Goal: Task Accomplishment & Management: Use online tool/utility

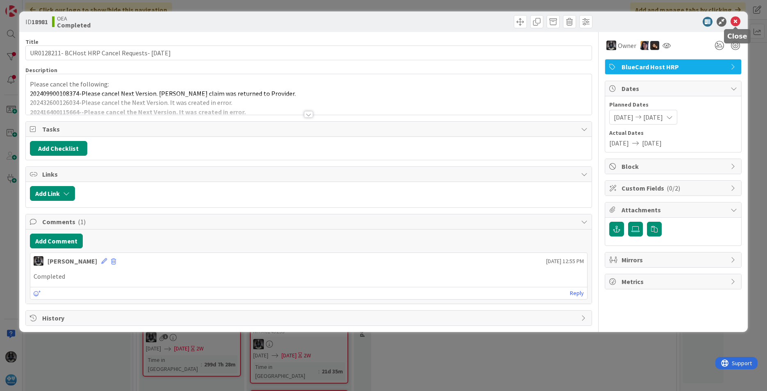
click at [739, 20] on icon at bounding box center [735, 22] width 10 height 10
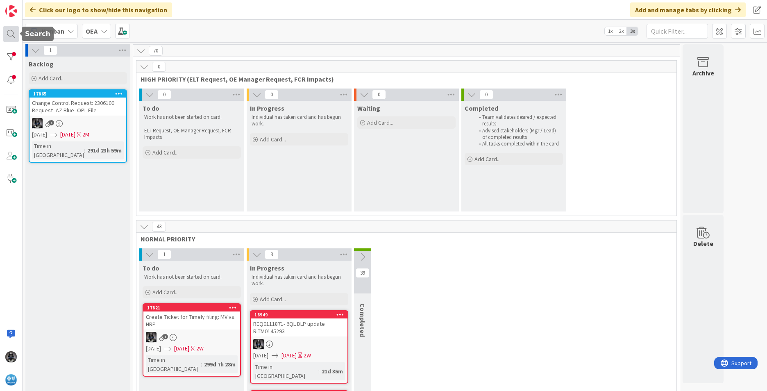
click at [9, 33] on div at bounding box center [11, 34] width 16 height 16
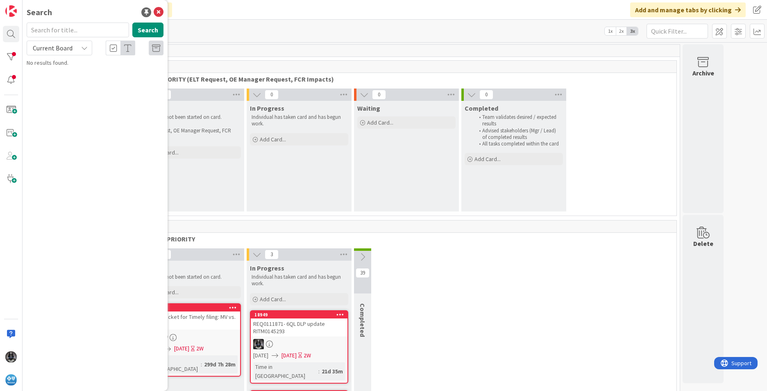
click at [71, 28] on input "text" at bounding box center [78, 30] width 102 height 15
type input "manual purge"
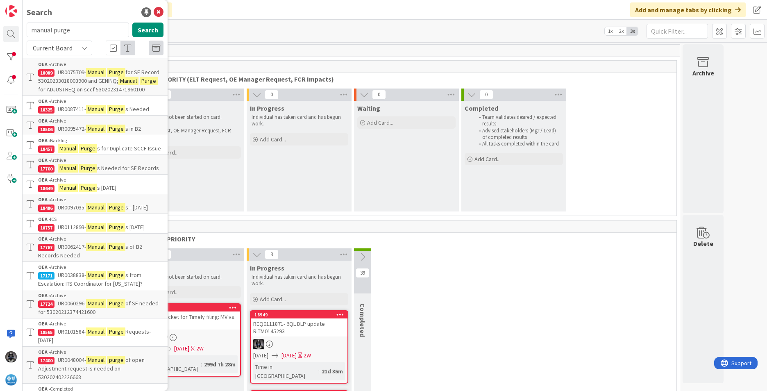
click at [78, 72] on span "UR0075709-" at bounding box center [72, 71] width 28 height 7
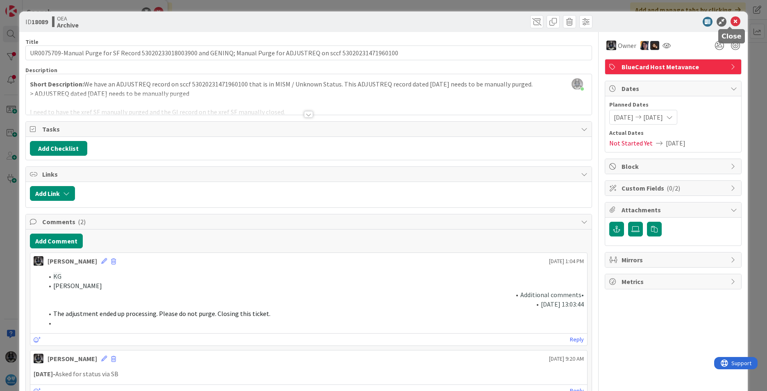
click at [730, 20] on icon at bounding box center [735, 22] width 10 height 10
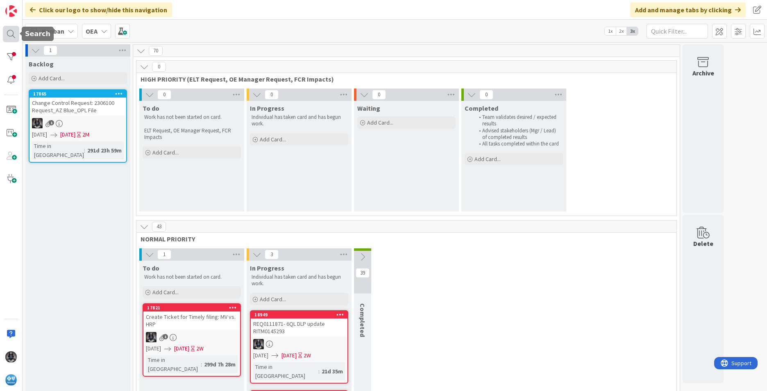
click at [12, 32] on div at bounding box center [11, 34] width 16 height 16
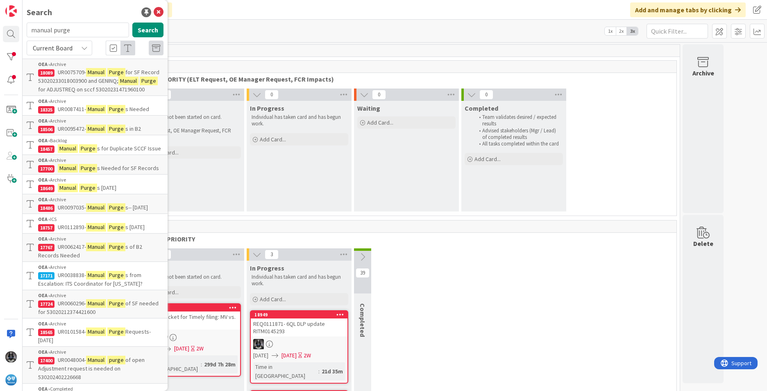
click at [93, 212] on mark "Manual" at bounding box center [96, 207] width 20 height 9
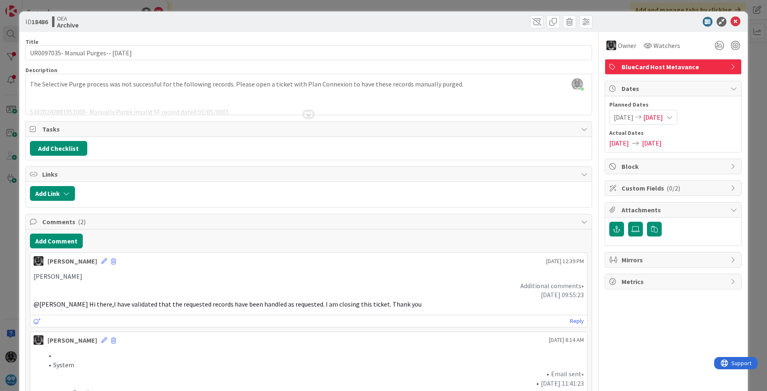
click at [308, 115] on div at bounding box center [308, 114] width 9 height 7
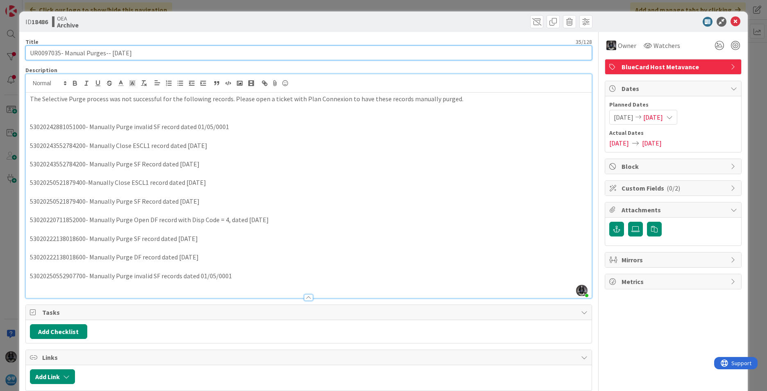
drag, startPoint x: 65, startPoint y: 53, endPoint x: 105, endPoint y: 53, distance: 40.1
click at [105, 53] on input "UR0097035- Manual Purges-- [DATE]" at bounding box center [308, 52] width 567 height 15
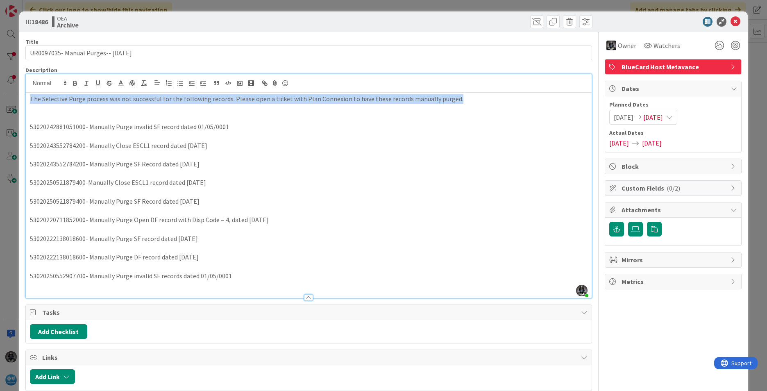
drag, startPoint x: 29, startPoint y: 99, endPoint x: 469, endPoint y: 99, distance: 439.5
click at [469, 99] on p "The Selective Purge process was not successful for the following records. Pleas…" at bounding box center [309, 98] width 558 height 9
copy p "The Selective Purge process was not successful for the following records. Pleas…"
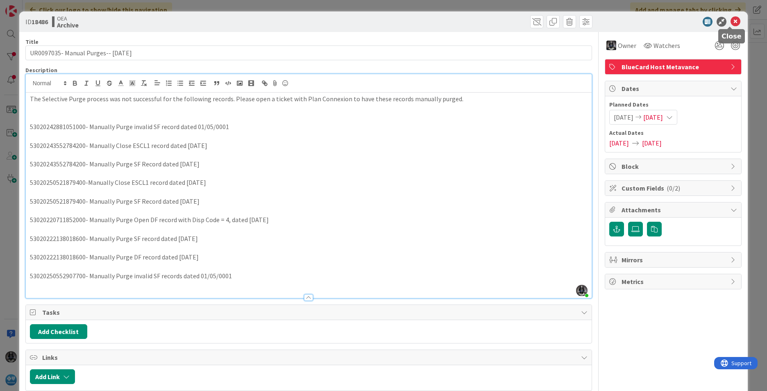
click at [730, 19] on icon at bounding box center [735, 22] width 10 height 10
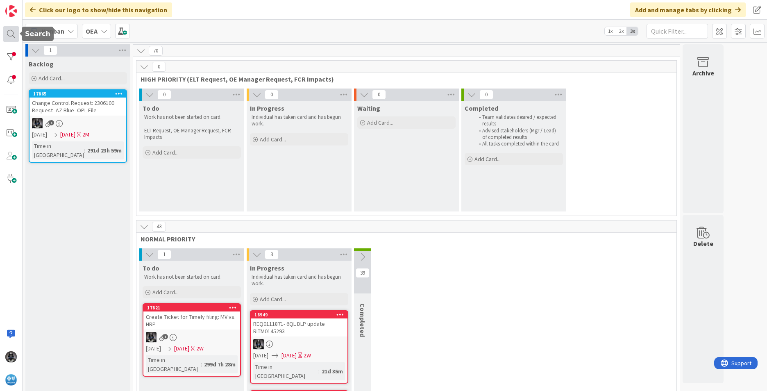
click at [9, 29] on div at bounding box center [11, 34] width 16 height 16
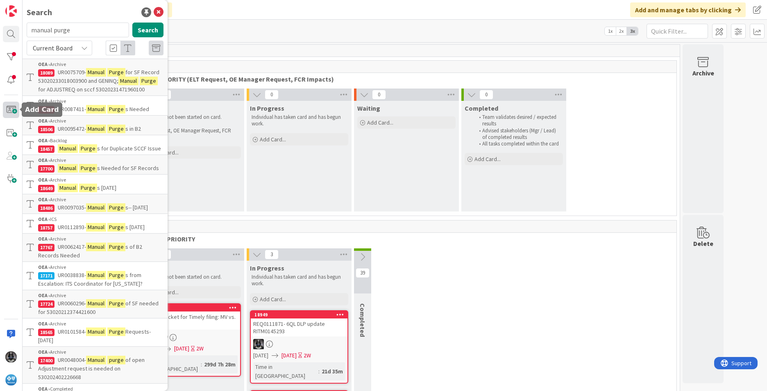
click at [12, 110] on span at bounding box center [11, 110] width 16 height 16
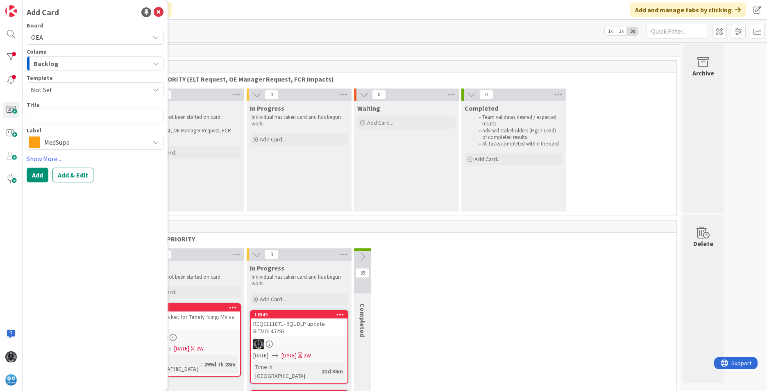
click at [154, 62] on icon "button" at bounding box center [155, 63] width 7 height 7
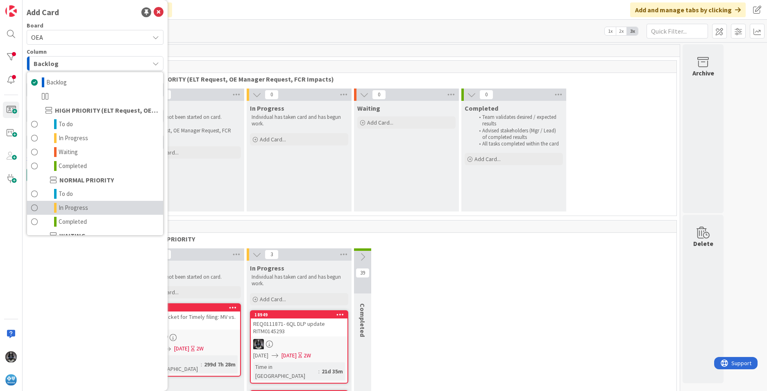
click at [79, 208] on span "In Progress" at bounding box center [73, 208] width 29 height 10
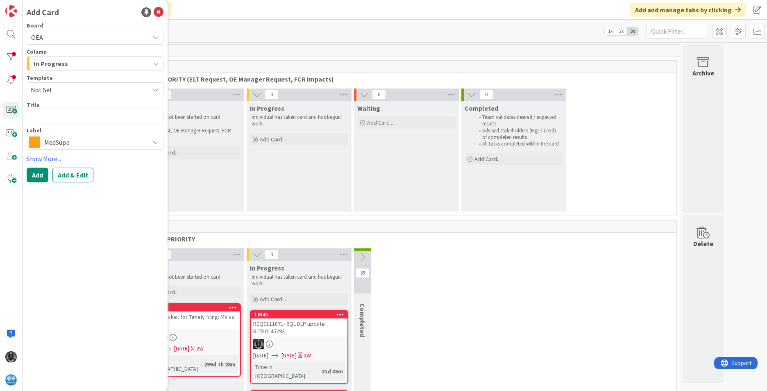
click at [157, 141] on icon at bounding box center [155, 142] width 7 height 7
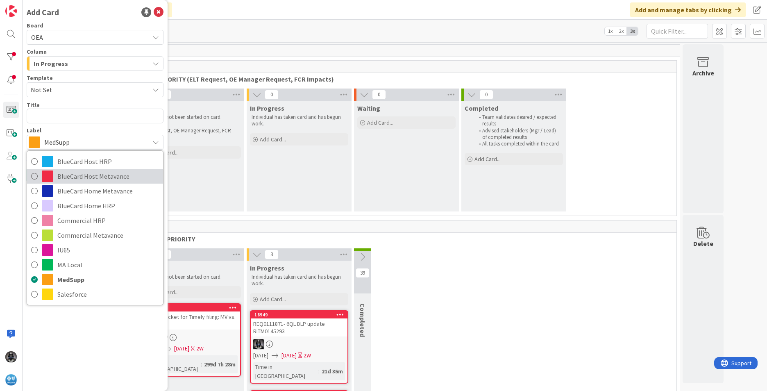
click at [95, 176] on span "BlueCard Host Metavance" at bounding box center [108, 176] width 102 height 12
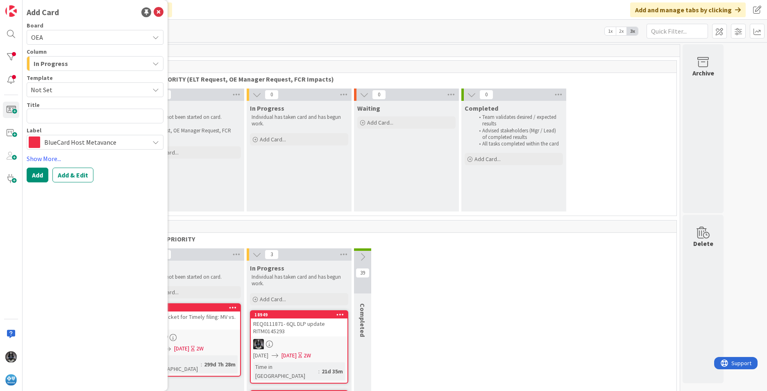
click at [158, 59] on button "In Progress" at bounding box center [95, 63] width 137 height 15
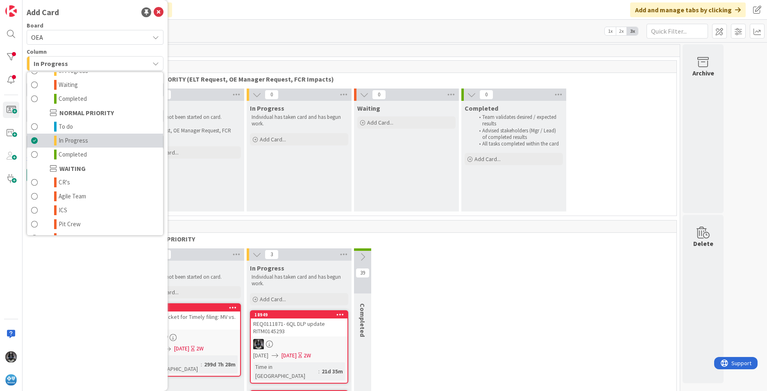
scroll to position [80, 0]
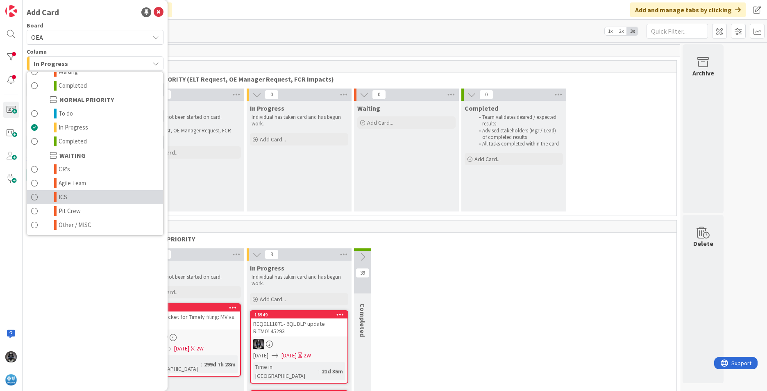
click at [70, 197] on link "ICS" at bounding box center [95, 197] width 136 height 14
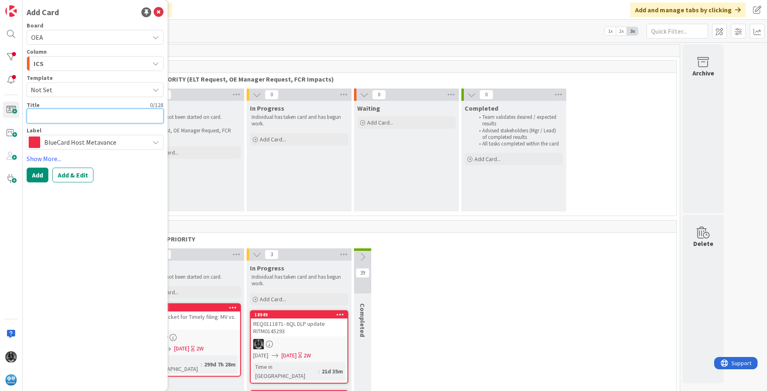
click at [38, 115] on textarea at bounding box center [95, 116] width 137 height 15
paste textarea "INC0331060"
type textarea "x"
type textarea "INC0331060"
click at [90, 115] on textarea "INC0331060" at bounding box center [95, 116] width 137 height 15
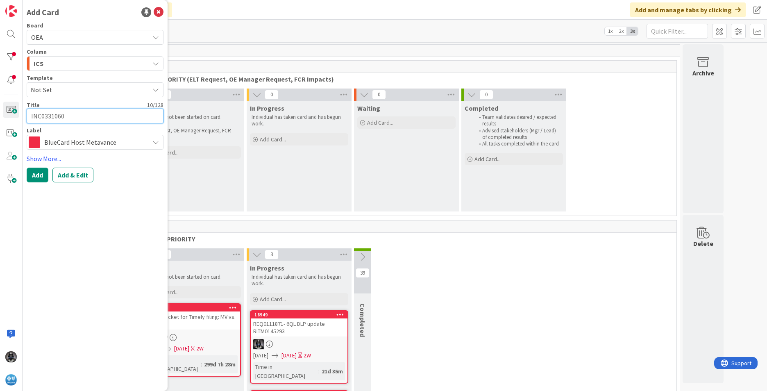
type textarea "x"
type textarea "INC0331060-"
paste textarea "Manual Purges from Blue2- [DATE]"
type textarea "x"
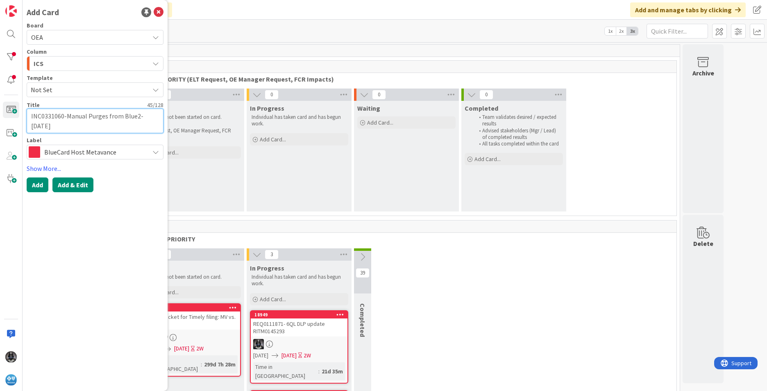
type textarea "INC0331060-Manual Purges from Blue2- [DATE]"
click at [82, 183] on button "Add & Edit" at bounding box center [72, 184] width 41 height 15
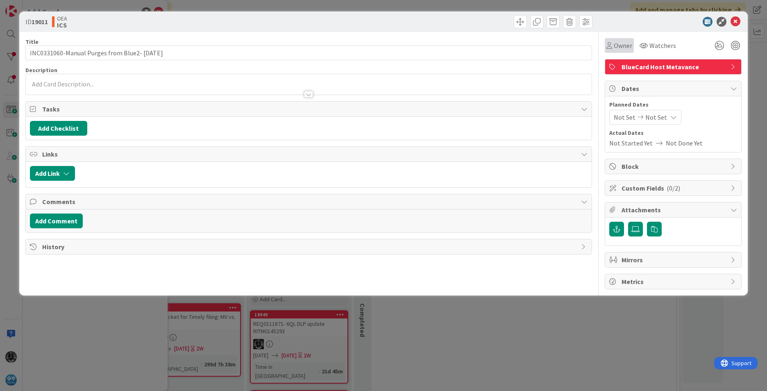
click at [621, 43] on span "Owner" at bounding box center [623, 46] width 18 height 10
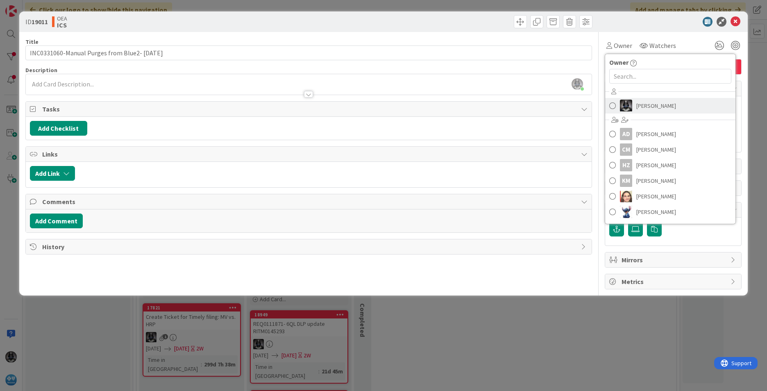
click at [648, 106] on span "[PERSON_NAME]" at bounding box center [656, 106] width 40 height 12
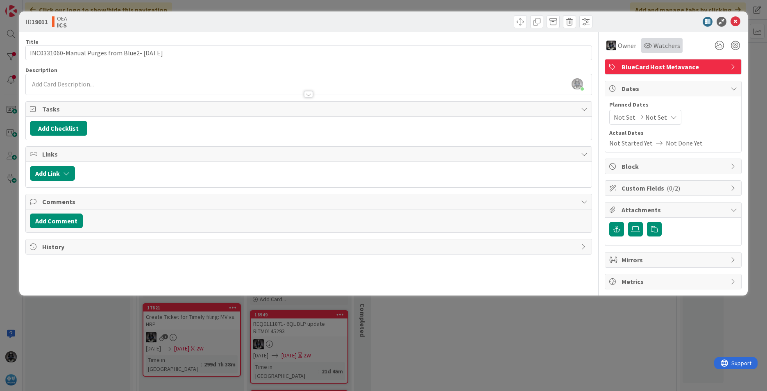
click at [664, 47] on span "Watchers" at bounding box center [666, 46] width 27 height 10
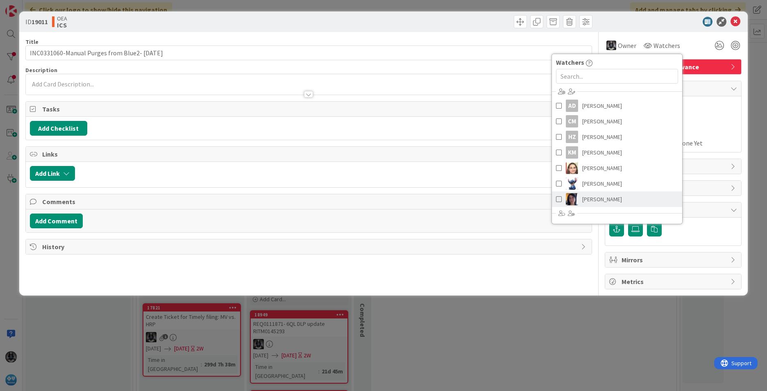
click at [593, 199] on span "[PERSON_NAME]" at bounding box center [602, 199] width 40 height 12
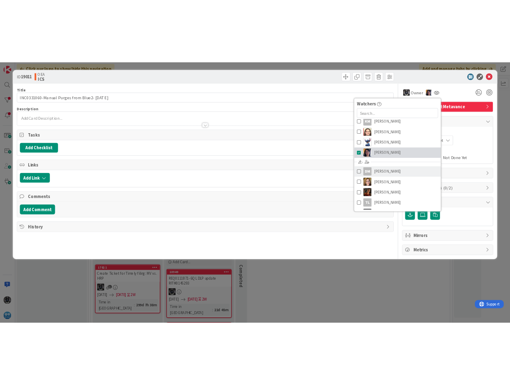
scroll to position [93, 0]
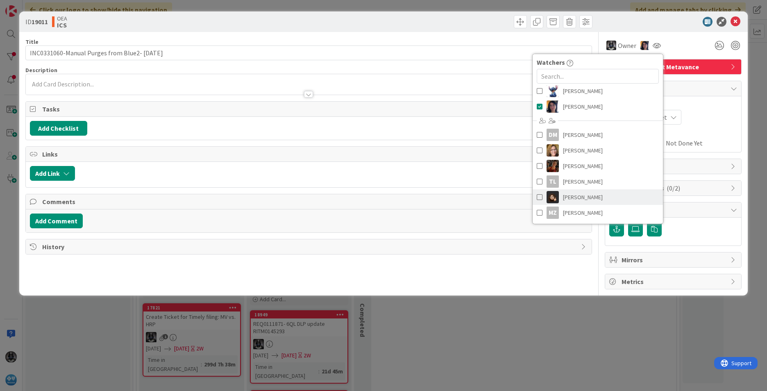
click at [572, 195] on span "[PERSON_NAME]" at bounding box center [583, 197] width 40 height 12
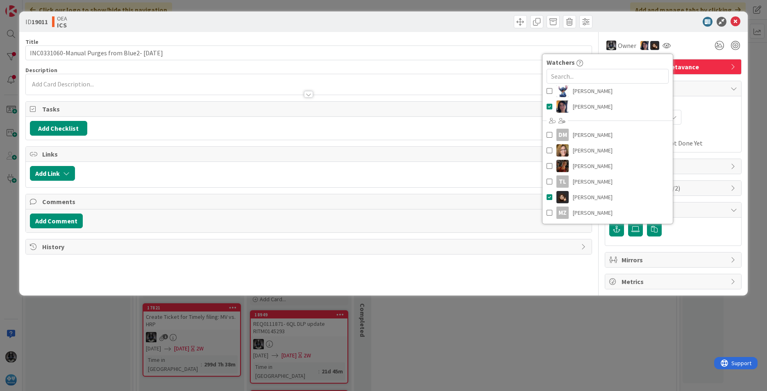
click at [715, 125] on div "Planned Dates Not Set Not Set Actual Dates Not Started Yet Not Done Yet" at bounding box center [673, 124] width 128 height 48
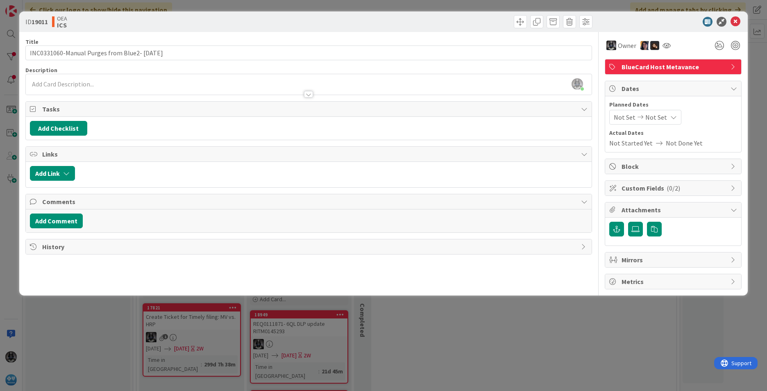
click at [631, 118] on span "Not Set" at bounding box center [625, 117] width 22 height 10
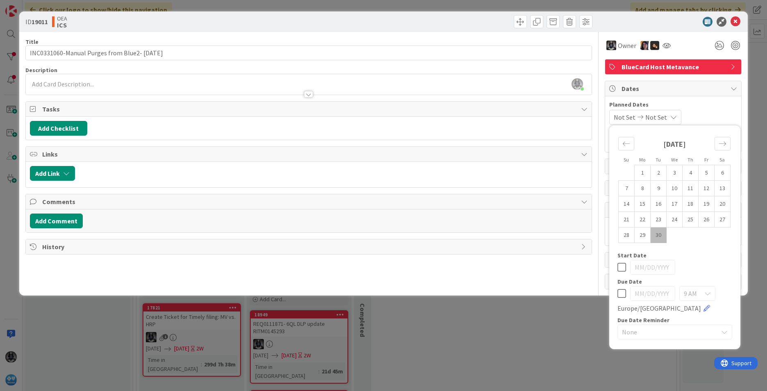
click at [659, 232] on td "30" at bounding box center [658, 235] width 16 height 16
type input "[DATE]"
click at [675, 117] on icon at bounding box center [671, 117] width 7 height 7
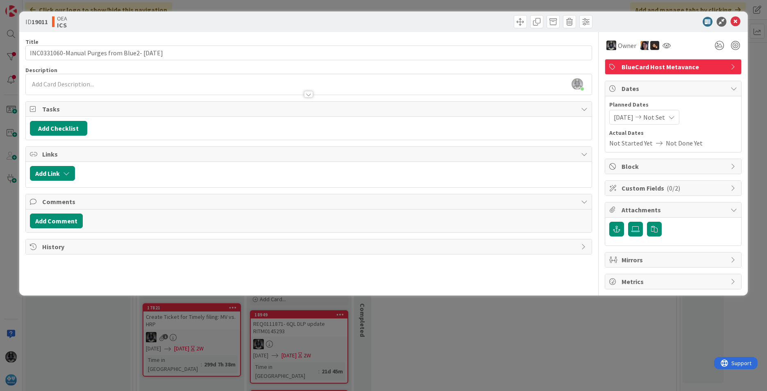
click at [675, 114] on icon at bounding box center [671, 117] width 7 height 7
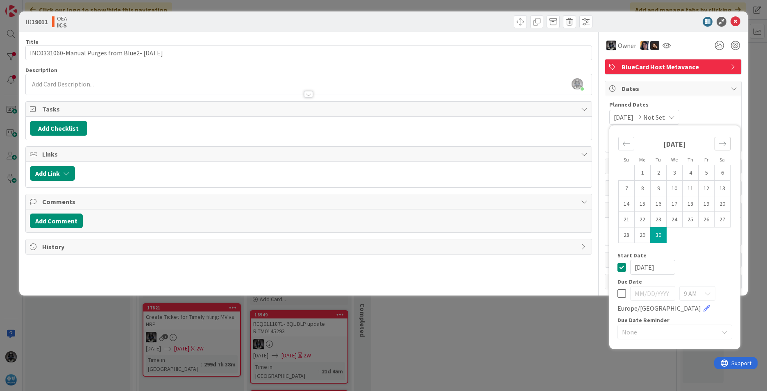
click at [725, 143] on icon "Move forward to switch to the next month." at bounding box center [722, 144] width 8 height 8
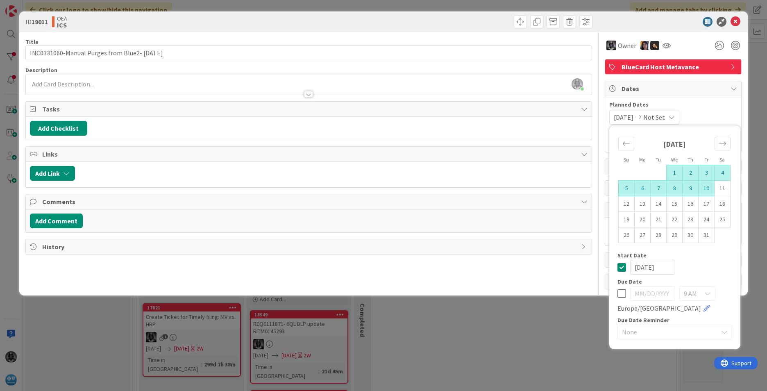
click at [707, 187] on td "10" at bounding box center [706, 189] width 16 height 16
type input "[DATE]"
click at [544, 263] on div "Title 45 / 128 INC0331060-Manual Purges from Blue2- [DATE] Description [PERSON_…" at bounding box center [308, 160] width 567 height 257
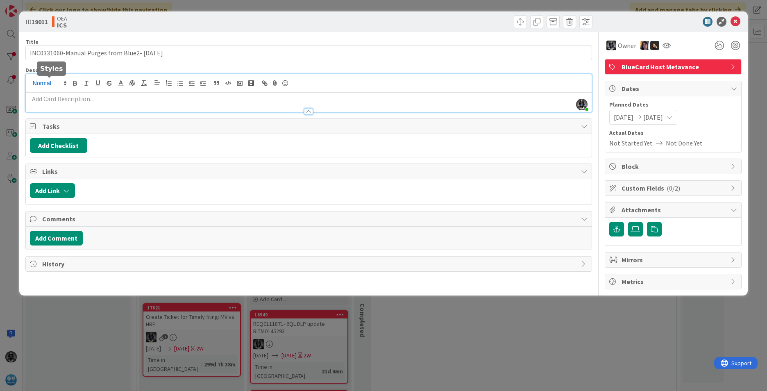
click at [51, 82] on div "[PERSON_NAME] just joined" at bounding box center [309, 93] width 566 height 38
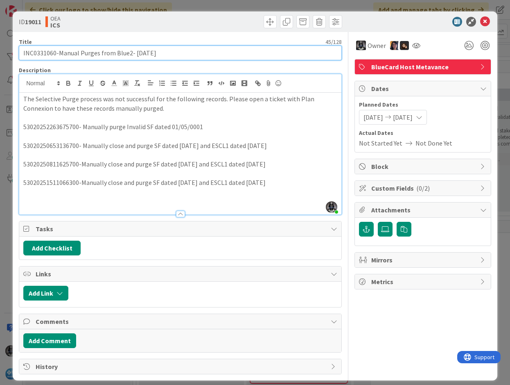
click at [36, 54] on input "INC0331060-Manual Purges from Blue2- [DATE]" at bounding box center [180, 52] width 323 height 15
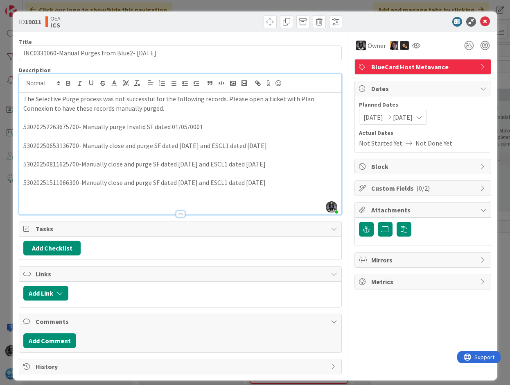
click at [283, 183] on p "53020251511066300-Manually close and purge SF dated [DATE] and ESCL1 dated [DAT…" at bounding box center [180, 182] width 314 height 9
